Goal: Task Accomplishment & Management: Manage account settings

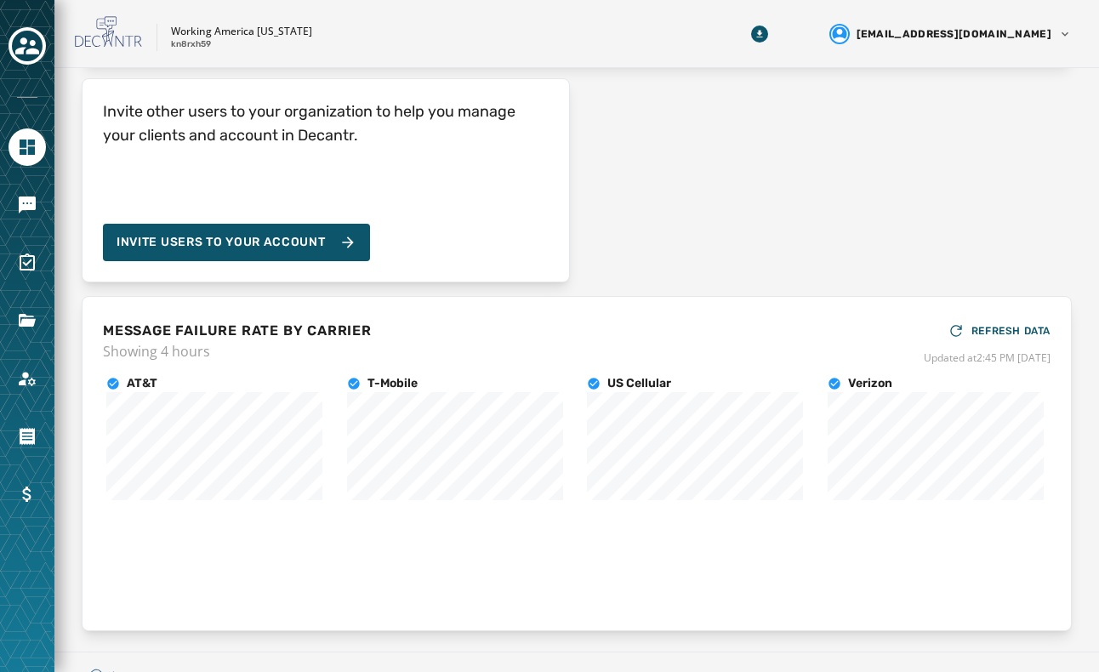
scroll to position [215, 0]
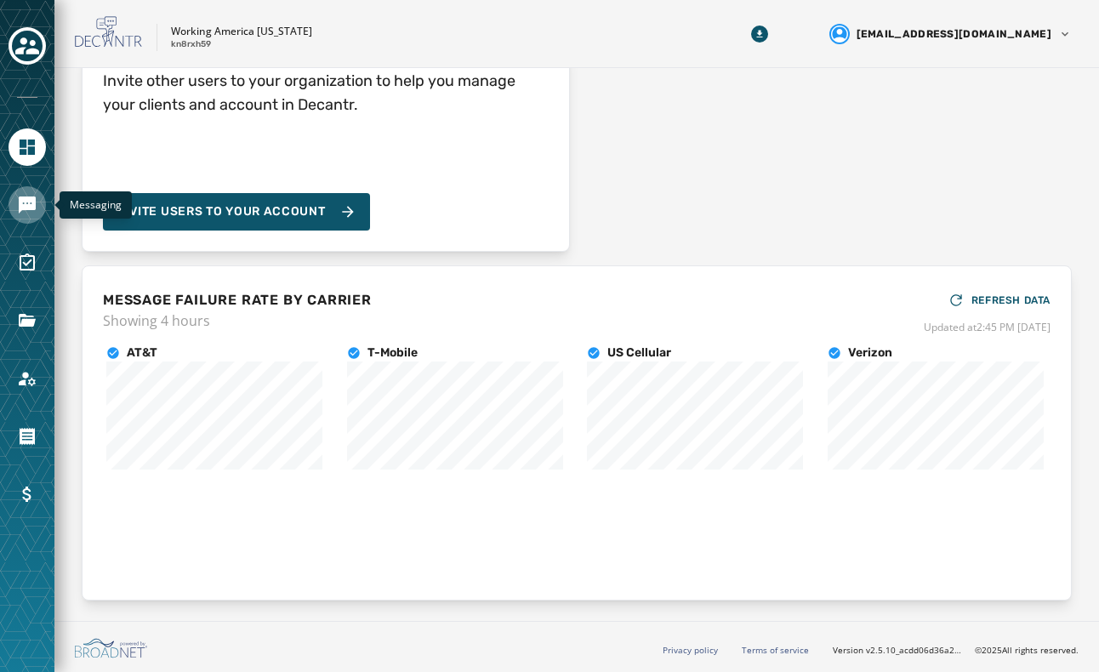
click at [35, 203] on icon "Navigate to Messaging" at bounding box center [27, 205] width 17 height 17
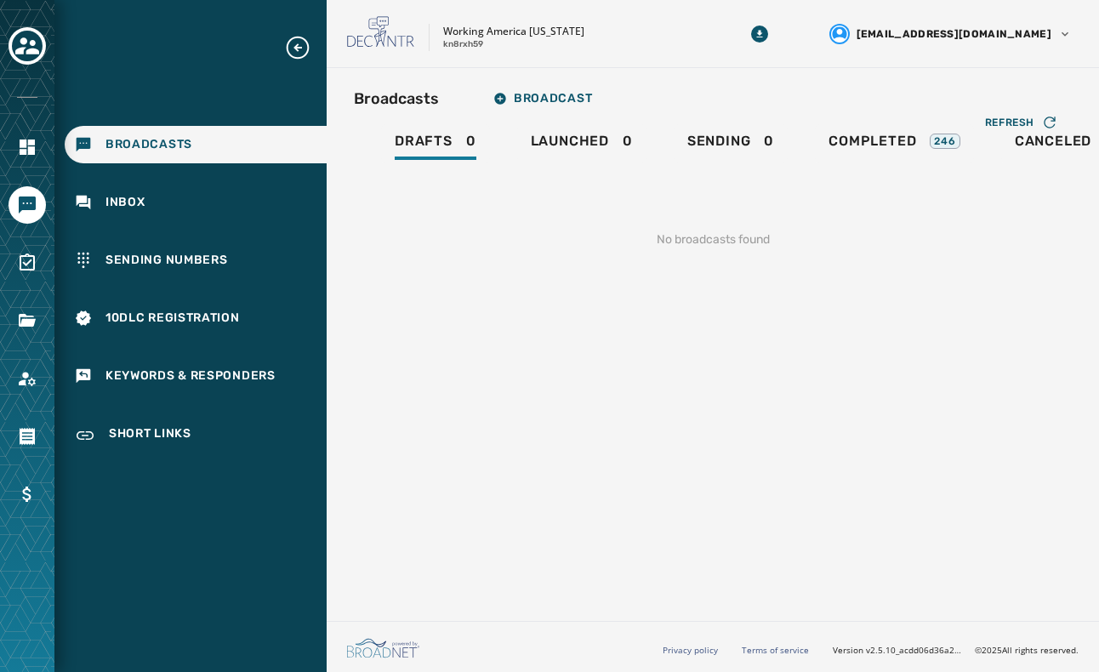
scroll to position [0, 34]
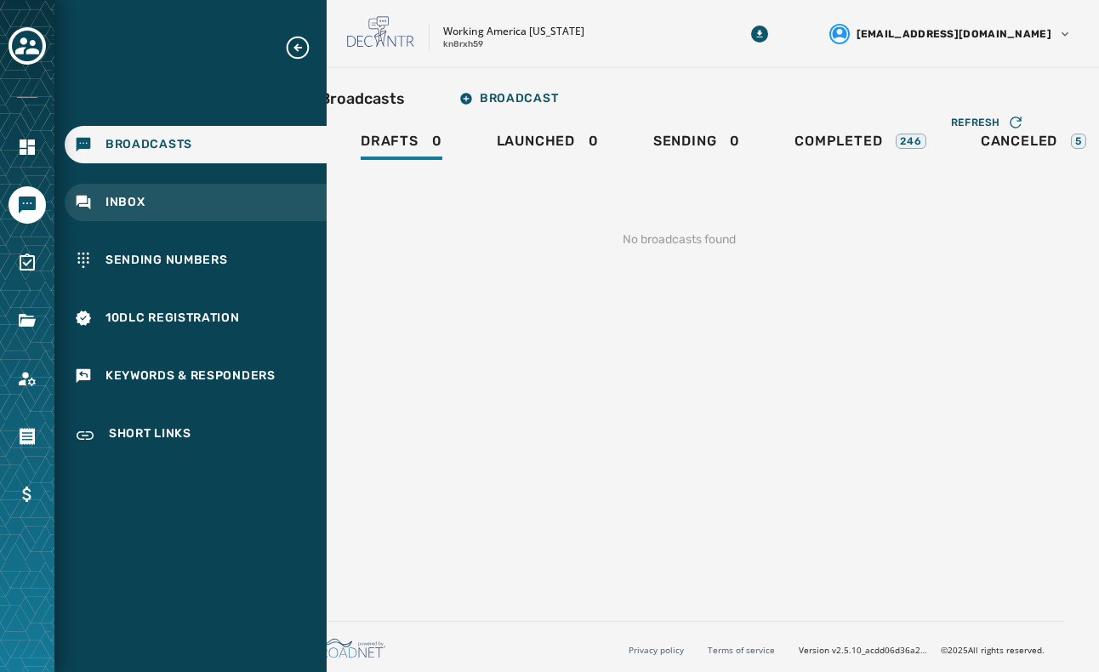
click at [252, 205] on div "Inbox" at bounding box center [196, 202] width 262 height 37
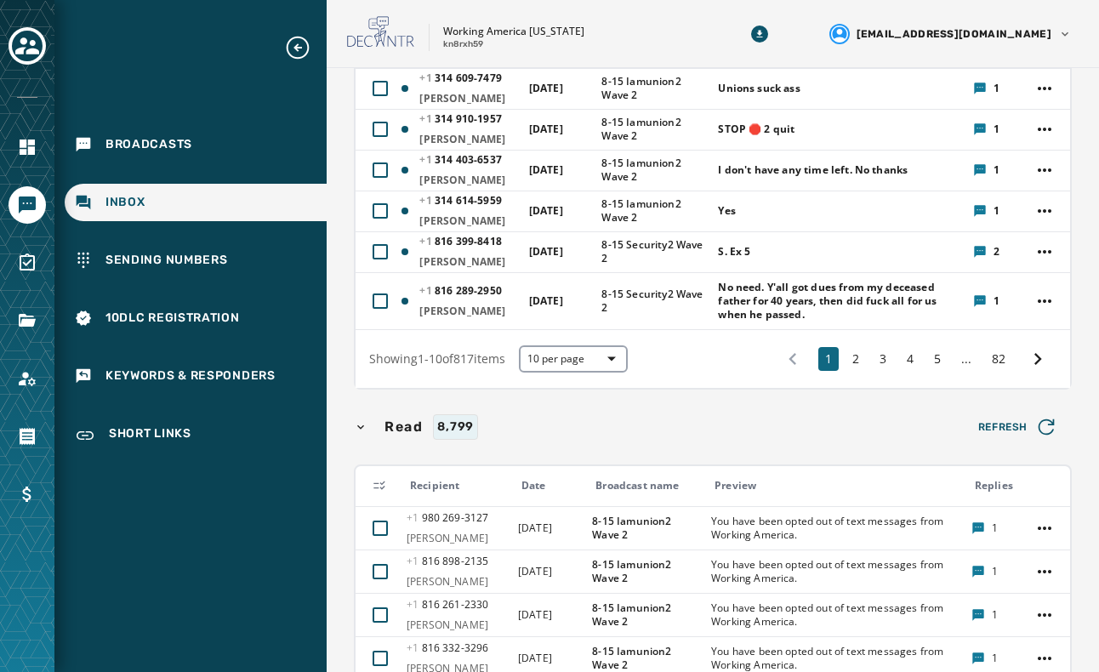
scroll to position [425, 0]
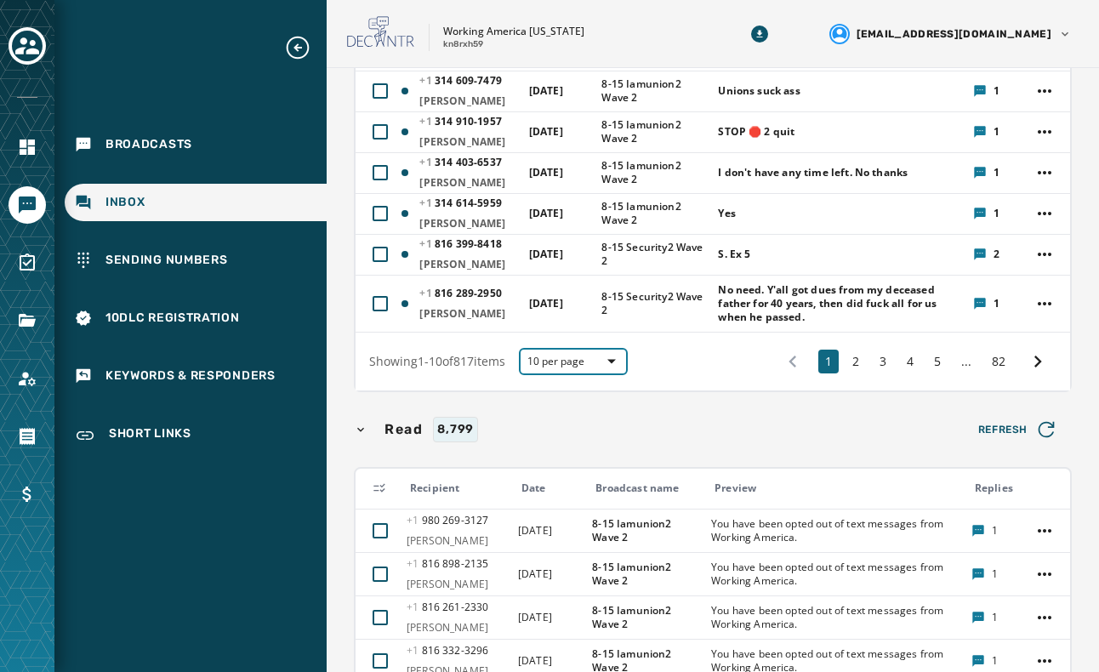
click at [585, 368] on span "10 per page" at bounding box center [573, 362] width 92 height 14
click at [587, 341] on span "50 per page" at bounding box center [573, 332] width 68 height 17
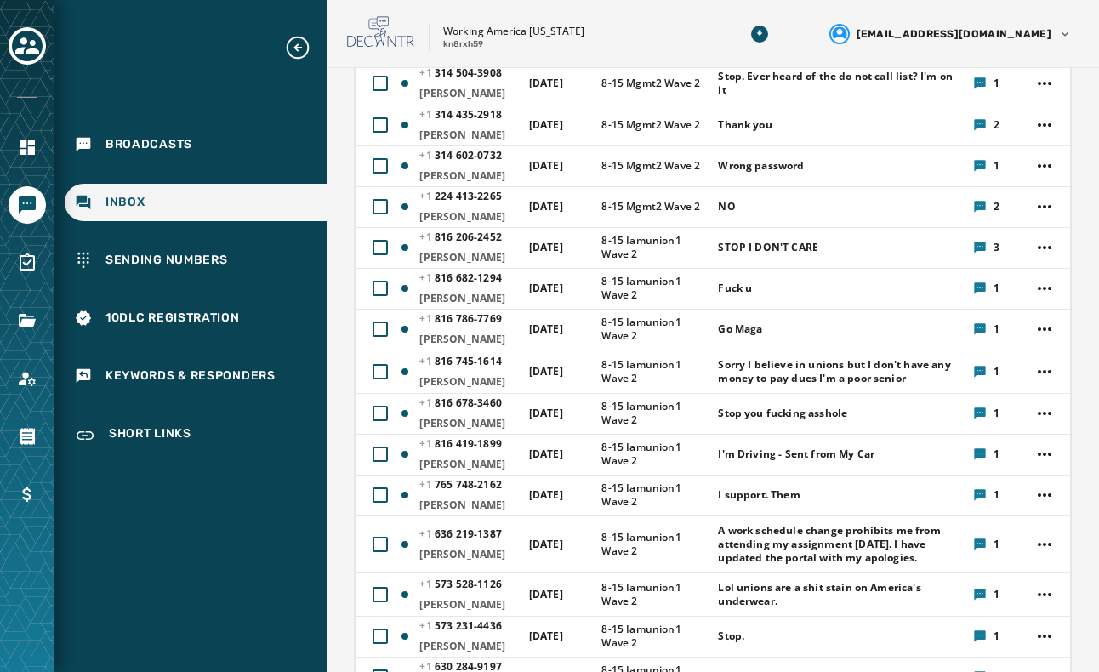
scroll to position [1149, 0]
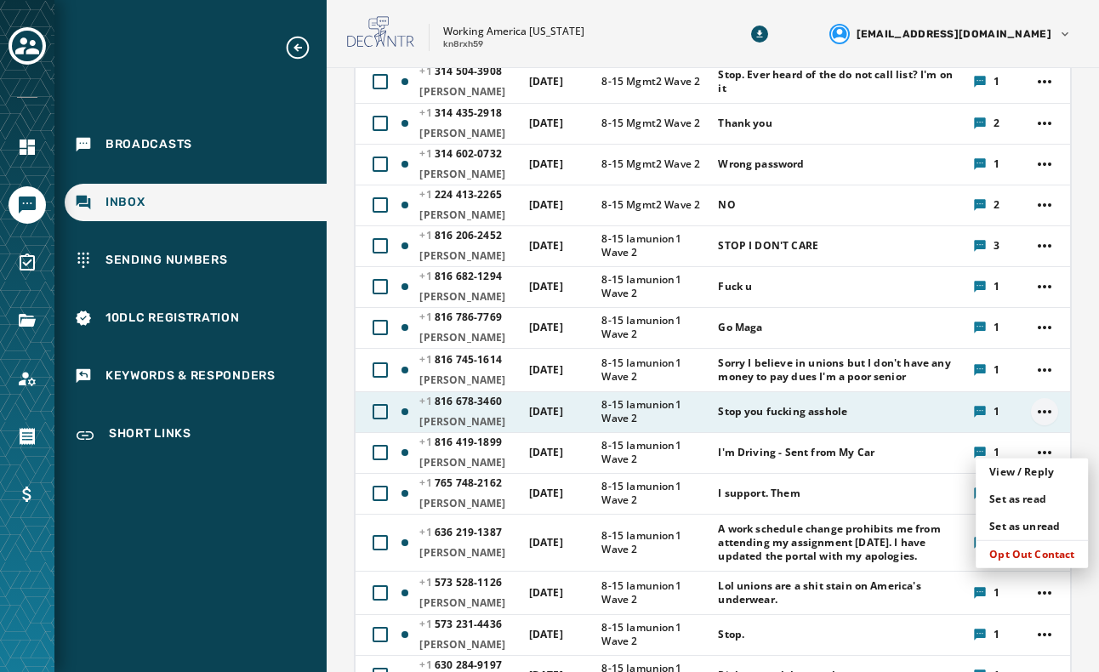
click at [1031, 442] on html "Broadcasts Inbox Sending Numbers 10DLC Registration Keywords & Responders Short…" at bounding box center [549, 336] width 1099 height 672
